Goal: Use online tool/utility: Utilize a website feature to perform a specific function

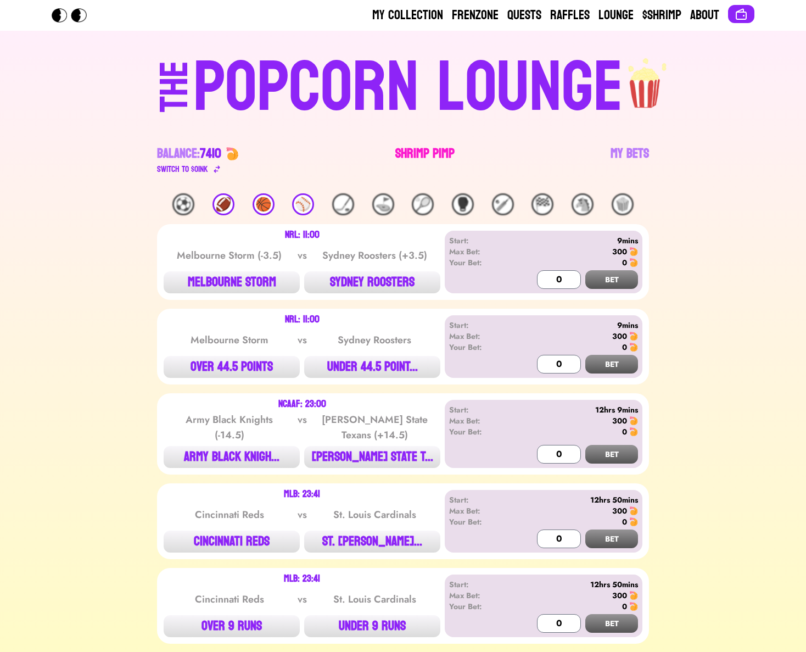
click at [402, 151] on link "Shrimp Pimp" at bounding box center [424, 160] width 59 height 31
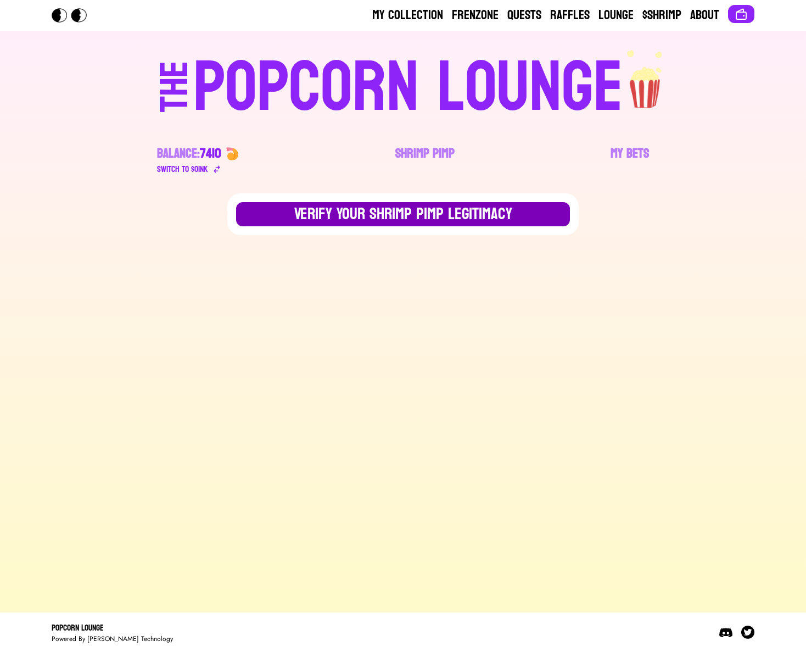
click at [476, 211] on button "Verify Your Shrimp Pimp Legitimacy" at bounding box center [403, 214] width 334 height 24
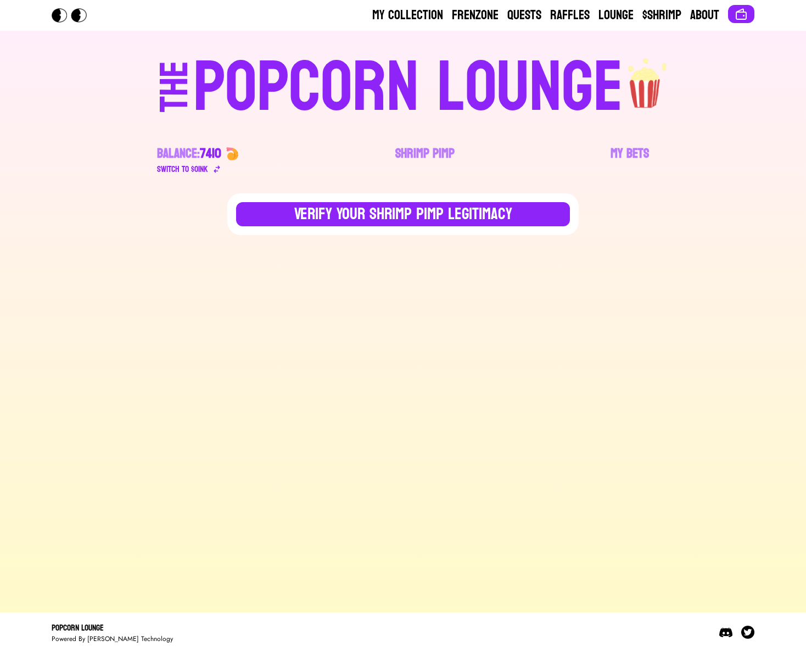
click at [687, 248] on main "Verify Your Shrimp Pimp Legitimacy" at bounding box center [403, 398] width 806 height 410
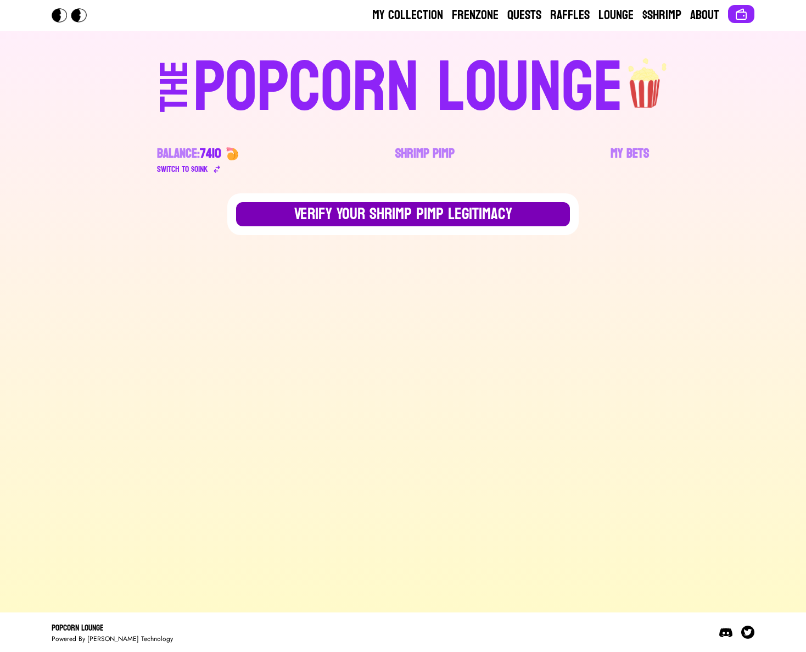
click at [487, 214] on button "Verify Your Shrimp Pimp Legitimacy" at bounding box center [403, 214] width 334 height 24
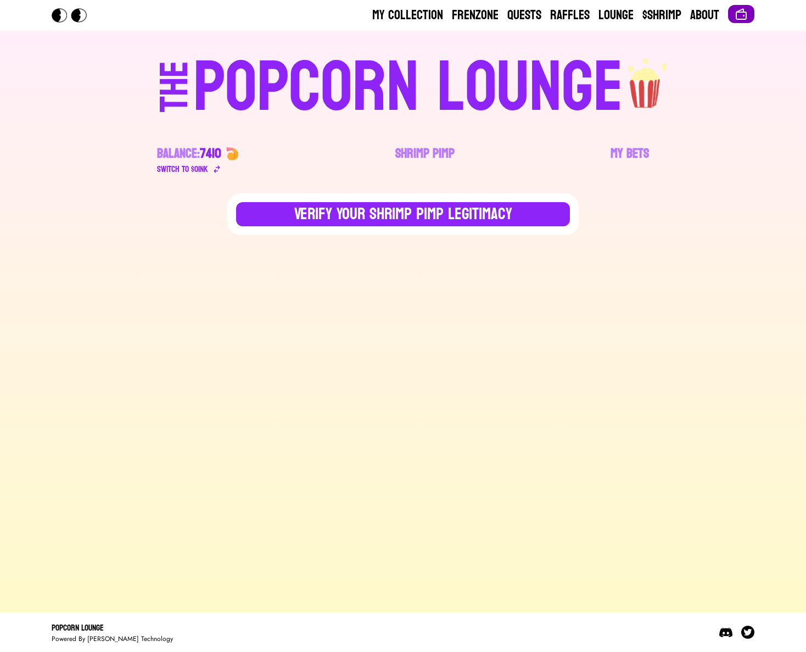
click at [748, 13] on button at bounding box center [741, 14] width 26 height 18
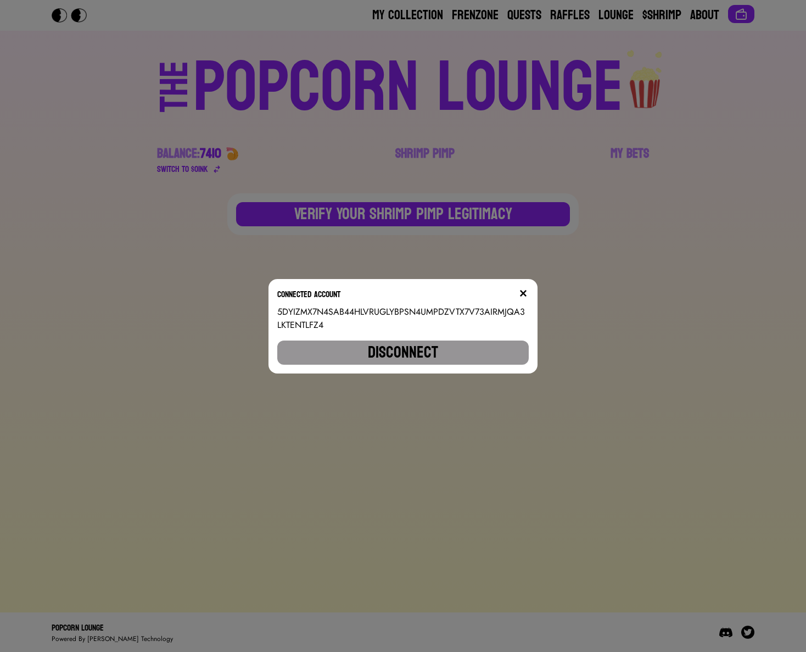
click at [479, 351] on button "Disconnect" at bounding box center [402, 352] width 251 height 24
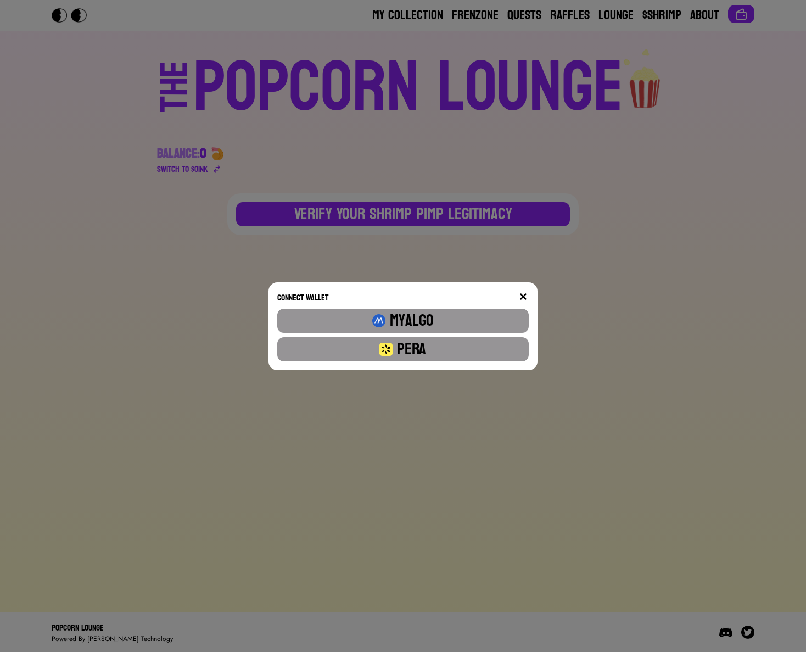
click at [479, 351] on button "Pera" at bounding box center [402, 349] width 251 height 24
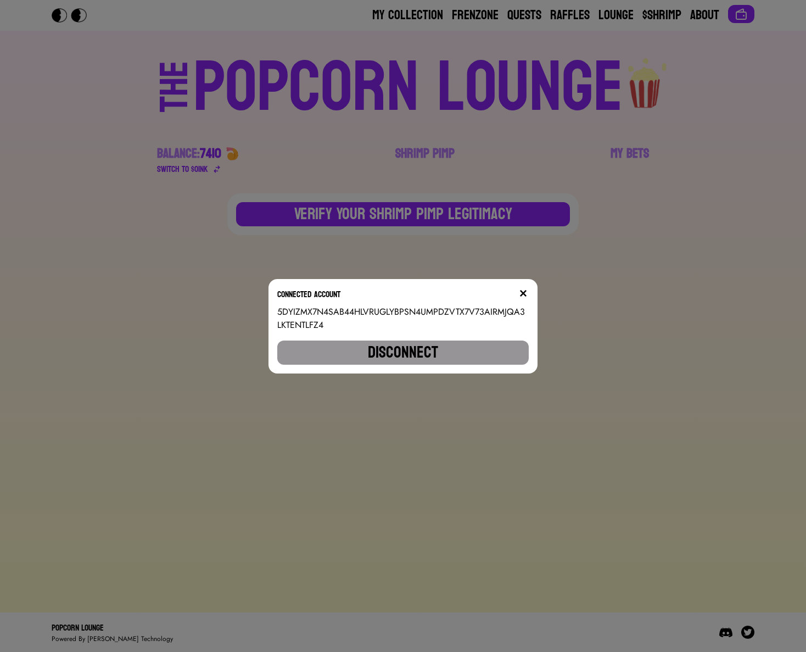
click at [596, 360] on div "Connected account 5DYIZMX7N4SAB44HLVRUGLYBPSN4UMPDZVTX7V73AIRMJQA3LKTENTLFZ4 Di…" at bounding box center [403, 326] width 806 height 652
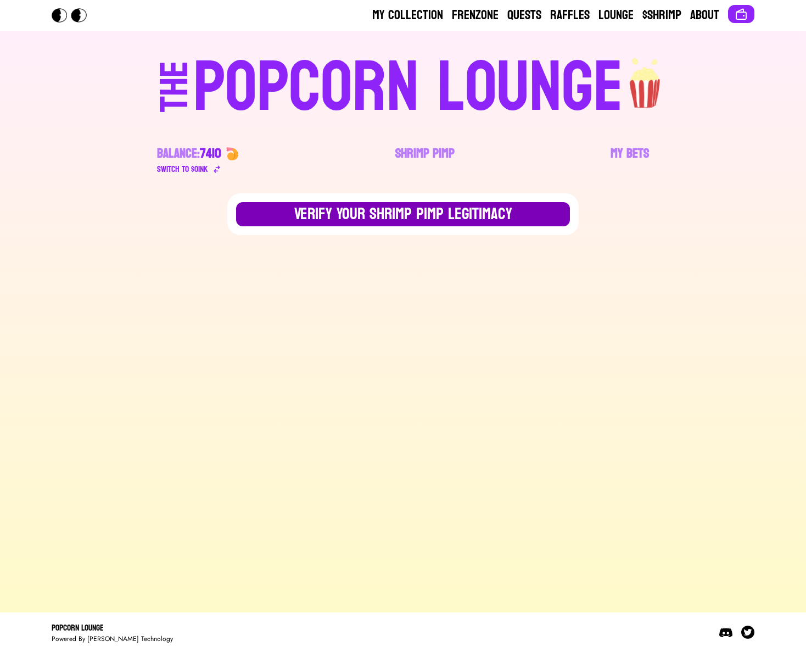
click at [447, 212] on button "Verify Your Shrimp Pimp Legitimacy" at bounding box center [403, 214] width 334 height 24
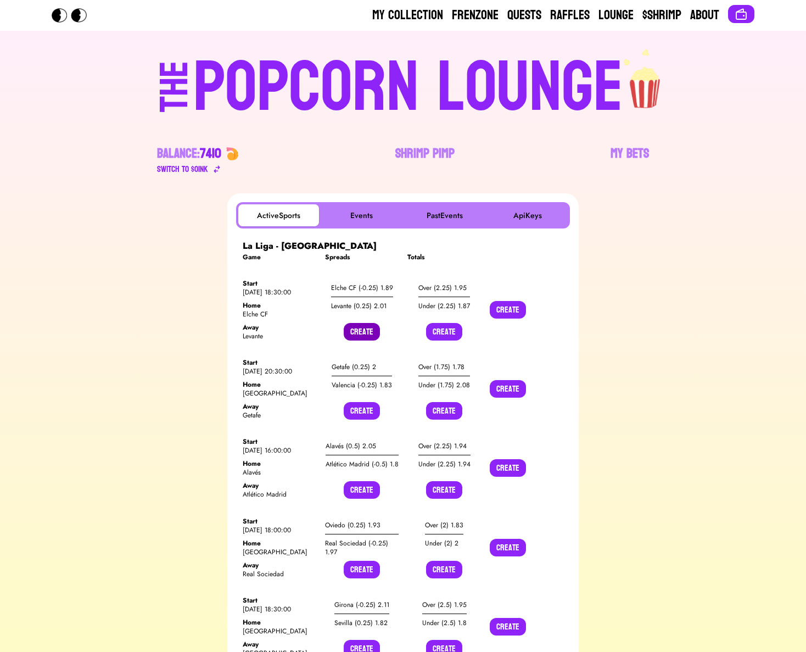
click at [358, 334] on button "Create" at bounding box center [362, 332] width 36 height 18
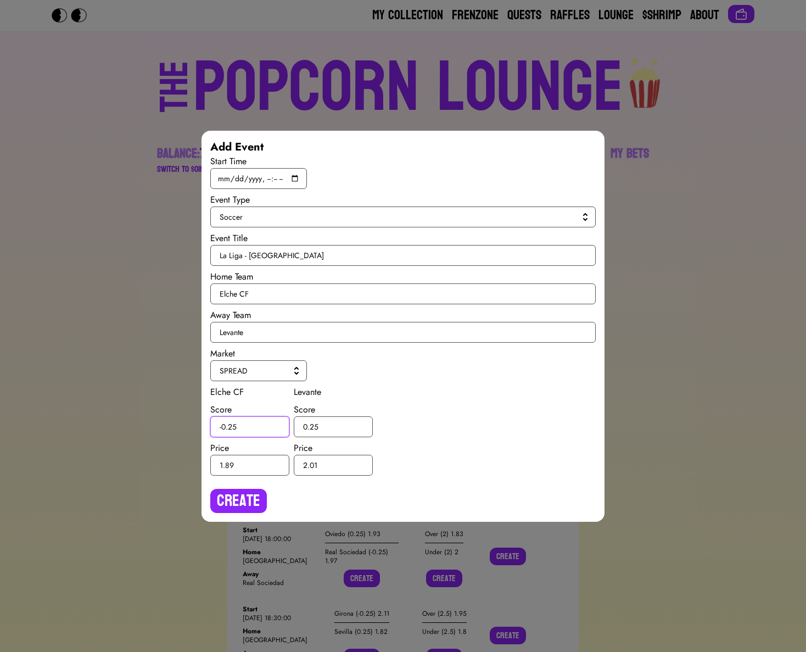
click at [233, 427] on input "-0.25" at bounding box center [249, 426] width 79 height 21
type input "-0.5"
click at [315, 426] on input "0.25" at bounding box center [333, 426] width 79 height 21
type input "0.5"
click at [244, 504] on button "Create" at bounding box center [238, 500] width 57 height 24
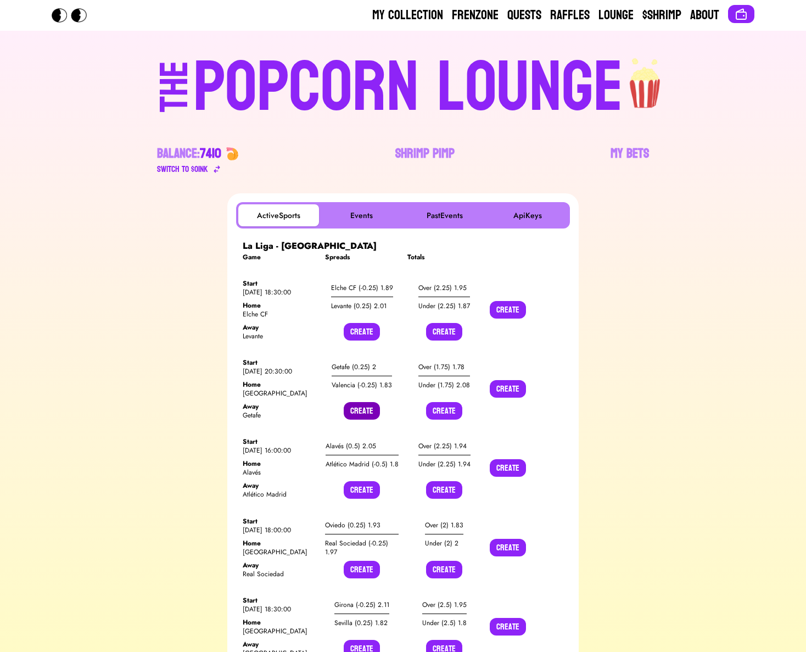
click at [363, 418] on button "Create" at bounding box center [362, 411] width 36 height 18
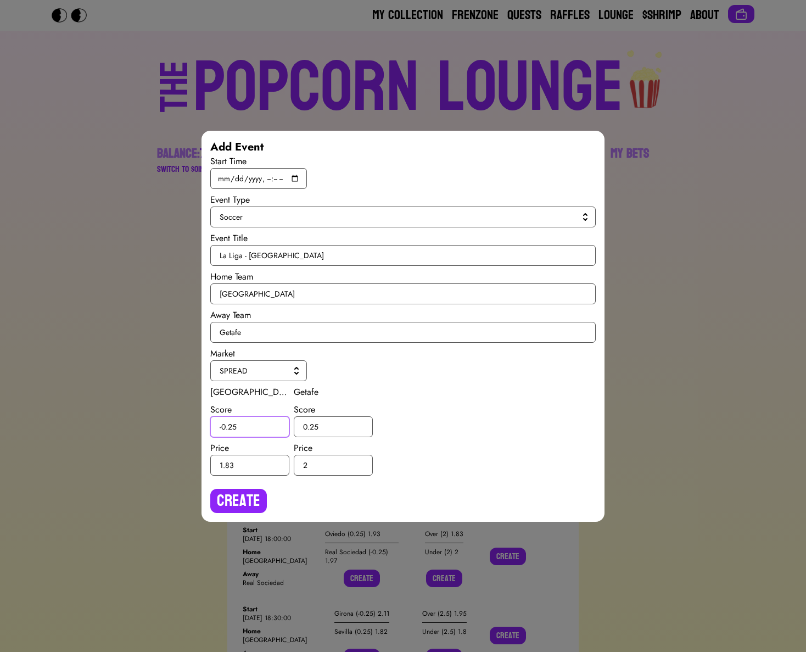
click at [234, 425] on input "-0.25" at bounding box center [249, 426] width 79 height 21
type input "-0.5"
click at [313, 423] on input "0.25" at bounding box center [333, 426] width 79 height 21
type input "0.5"
click at [250, 507] on button "Create" at bounding box center [238, 500] width 57 height 24
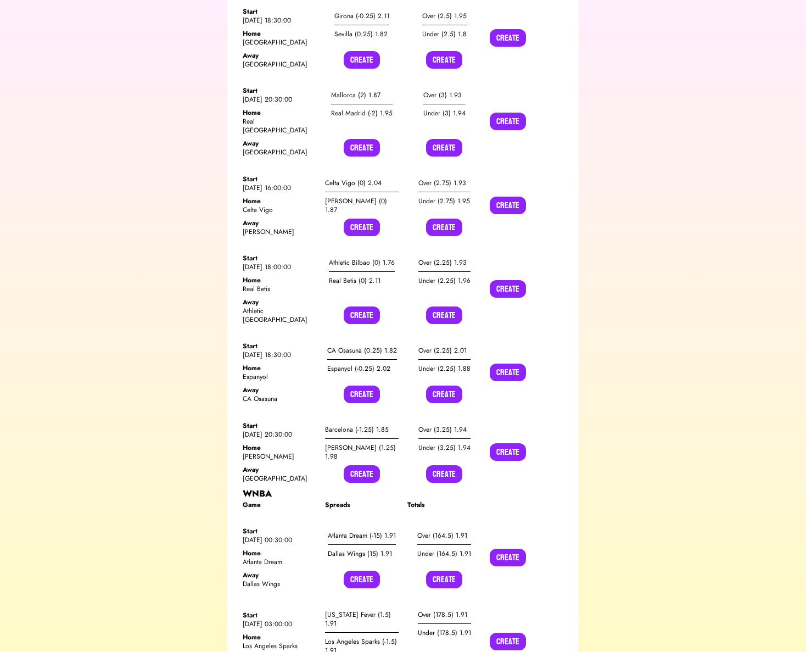
scroll to position [8146, 0]
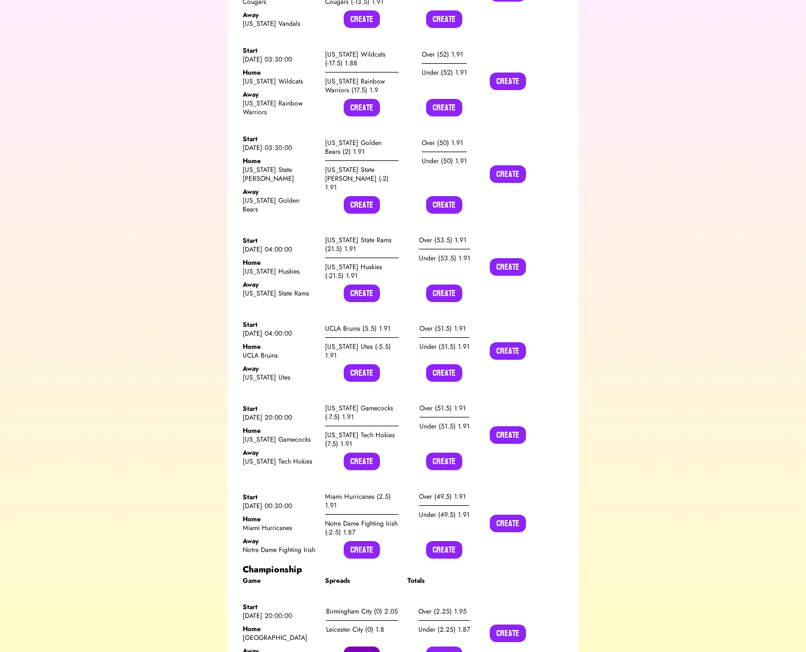
click at [362, 646] on button "Create" at bounding box center [362, 655] width 36 height 18
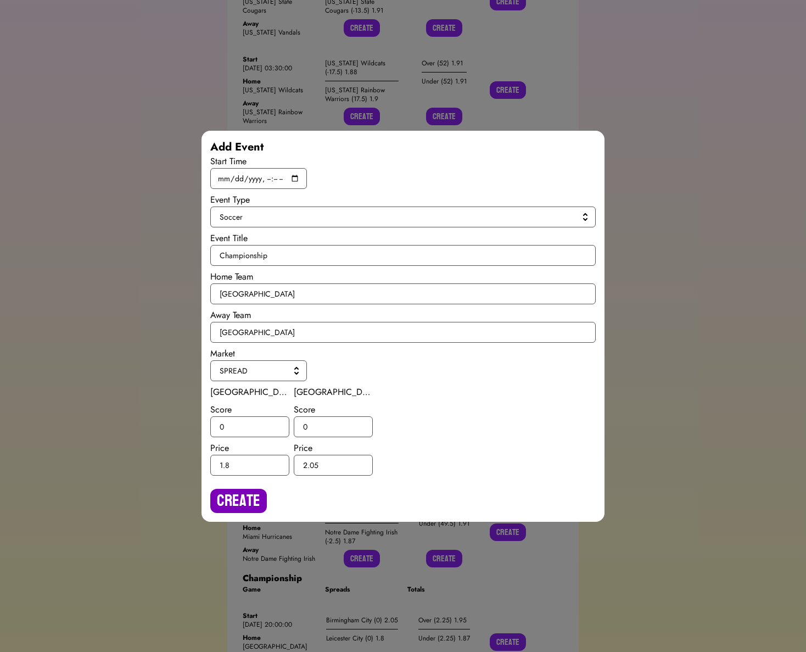
click at [254, 497] on button "Create" at bounding box center [238, 500] width 57 height 24
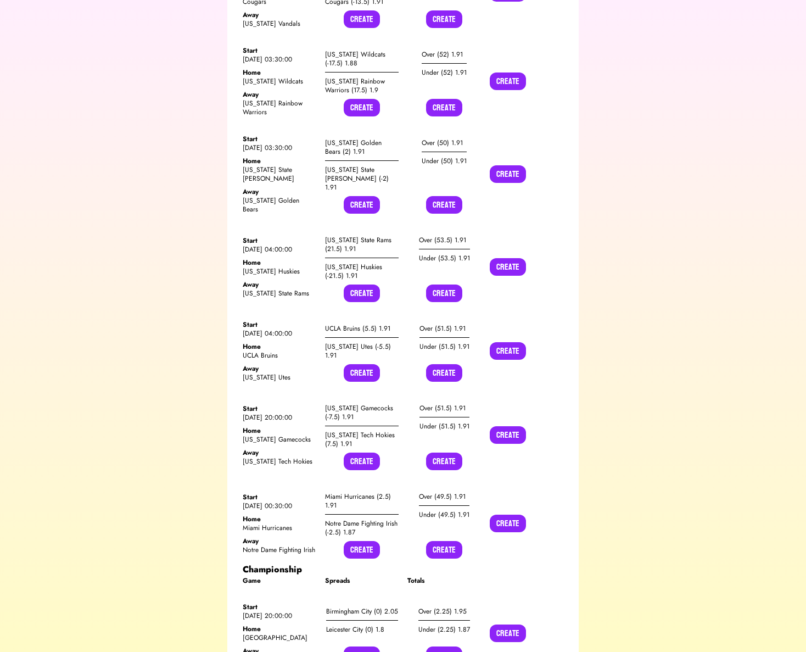
scroll to position [9872, 0]
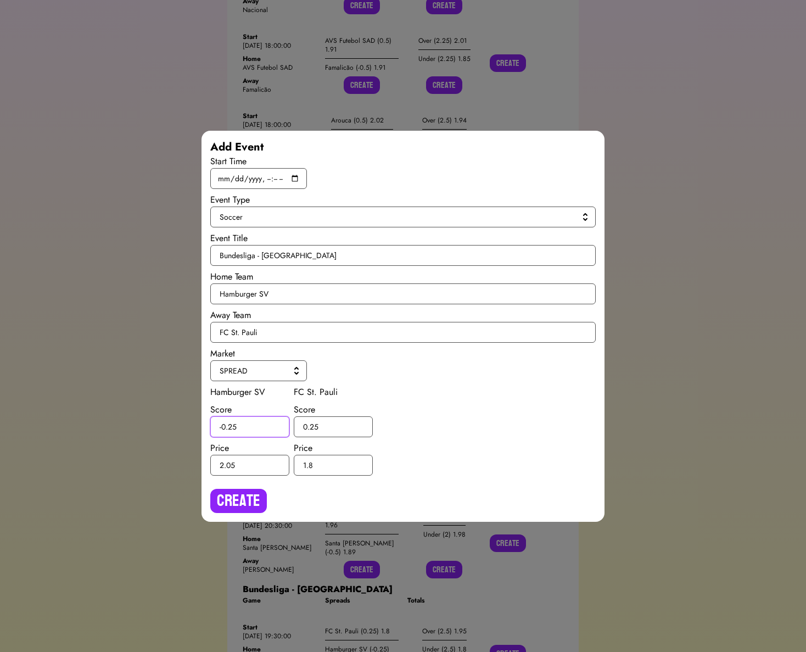
click at [233, 426] on input "-0.25" at bounding box center [249, 426] width 79 height 21
type input "-0.5"
click at [313, 424] on input "0.25" at bounding box center [333, 426] width 79 height 21
type input "0.5"
click at [242, 501] on button "Create" at bounding box center [238, 500] width 57 height 24
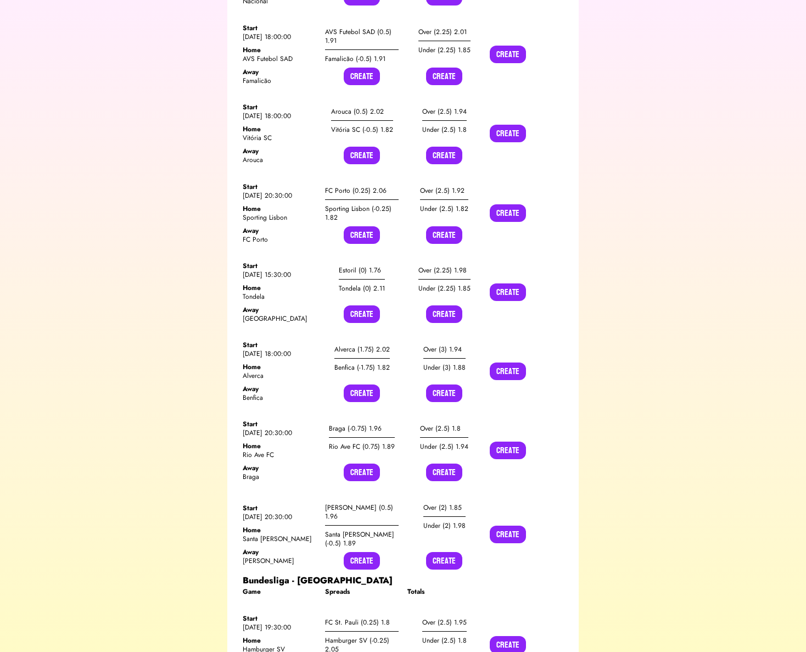
scroll to position [16680, 0]
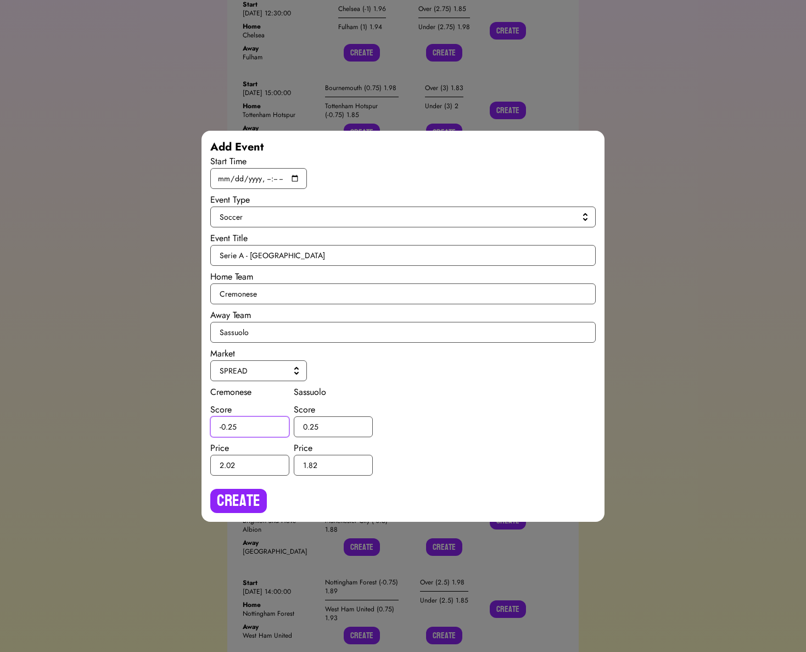
click at [232, 427] on input "-0.25" at bounding box center [249, 426] width 79 height 21
type input "-0.5"
click at [313, 426] on input "0.25" at bounding box center [333, 426] width 79 height 21
type input "0.5"
click at [226, 503] on button "Create" at bounding box center [238, 500] width 57 height 24
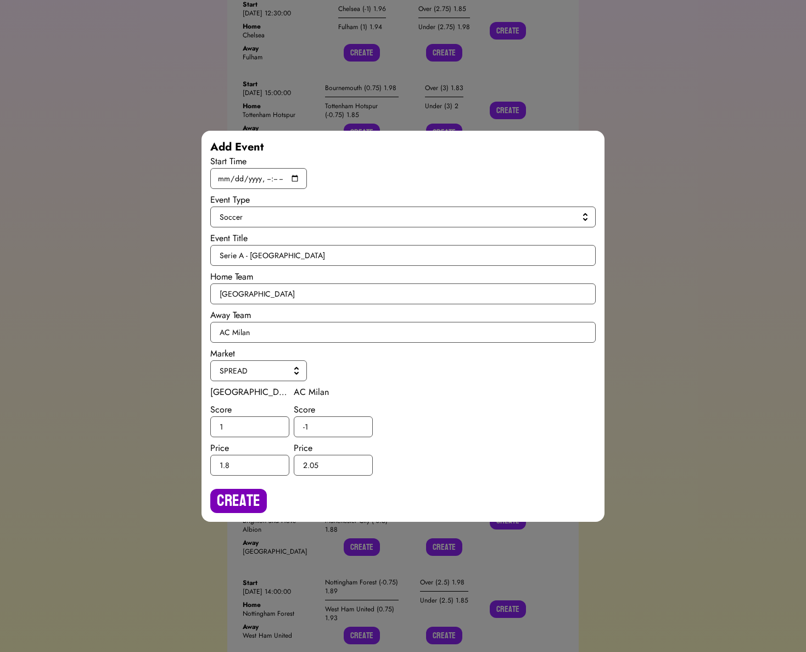
click at [238, 492] on button "Create" at bounding box center [238, 500] width 57 height 24
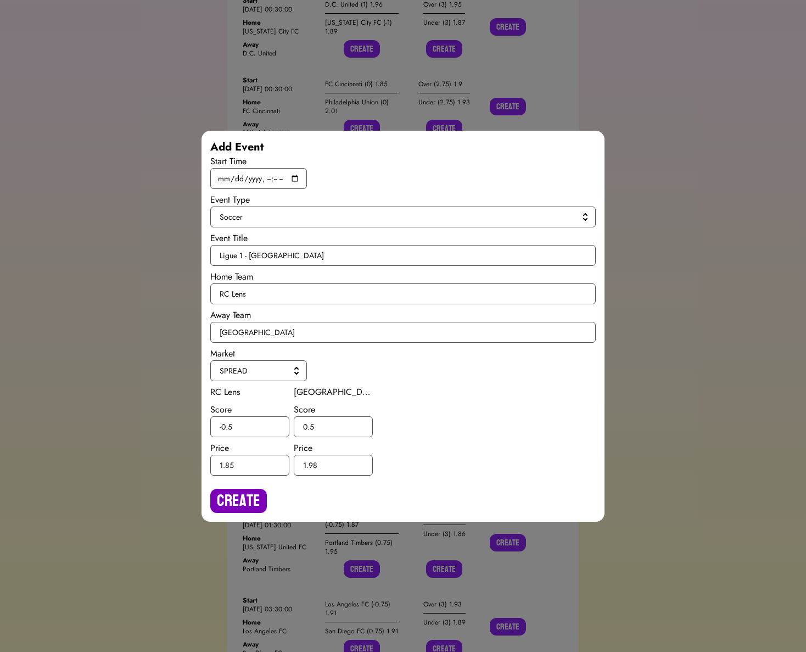
click at [244, 490] on button "Create" at bounding box center [238, 500] width 57 height 24
